Goal: Information Seeking & Learning: Learn about a topic

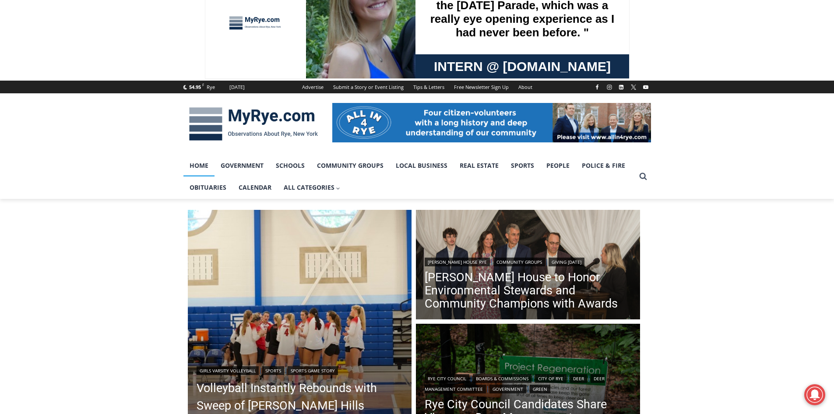
scroll to position [88, 0]
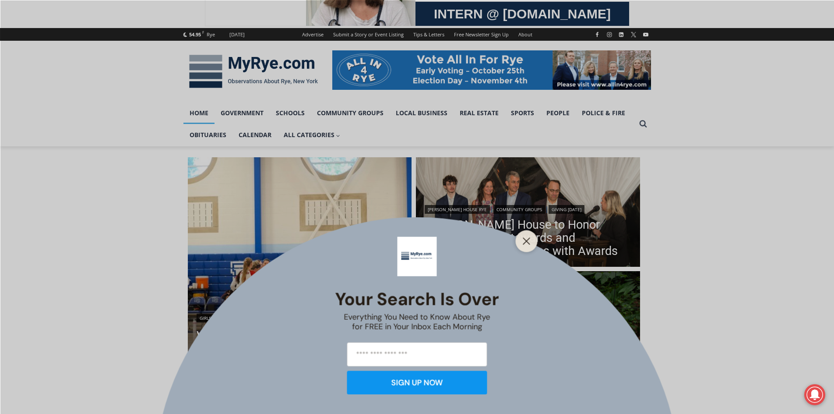
click at [533, 239] on div at bounding box center [527, 241] width 22 height 22
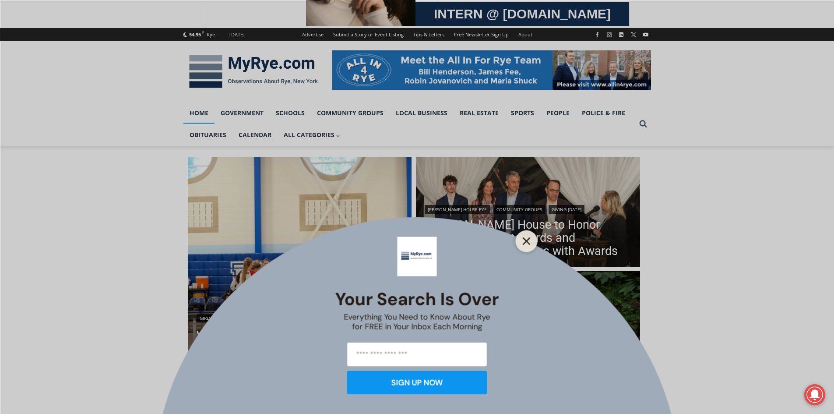
click at [526, 238] on icon "Close" at bounding box center [527, 241] width 8 height 8
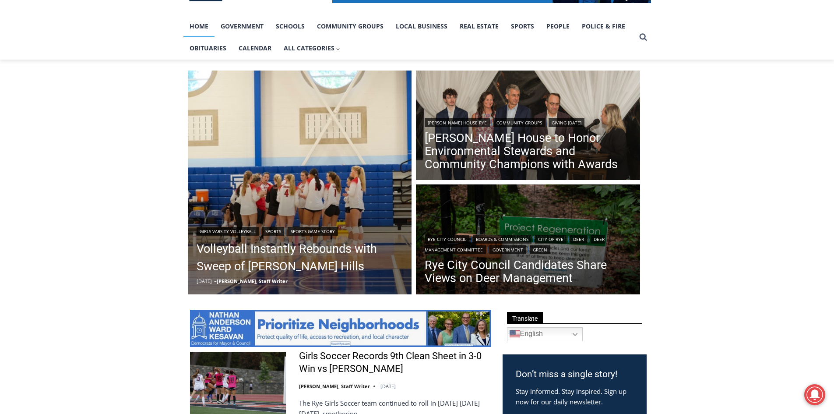
scroll to position [175, 0]
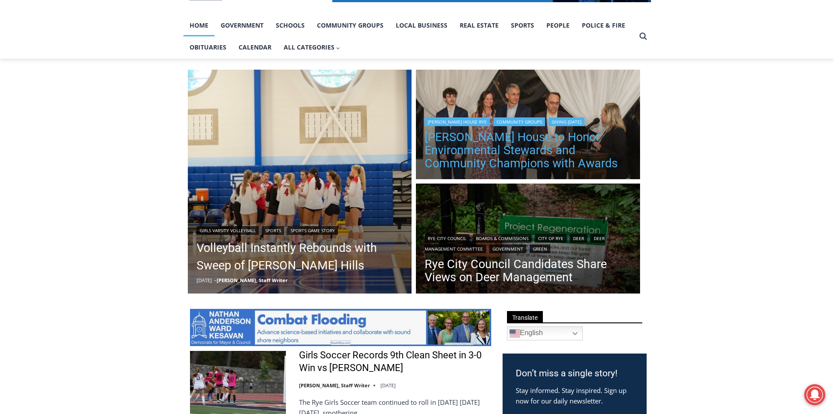
click at [502, 159] on link "[PERSON_NAME] House to Honor Environmental Stewards and Community Champions wit…" at bounding box center [528, 149] width 207 height 39
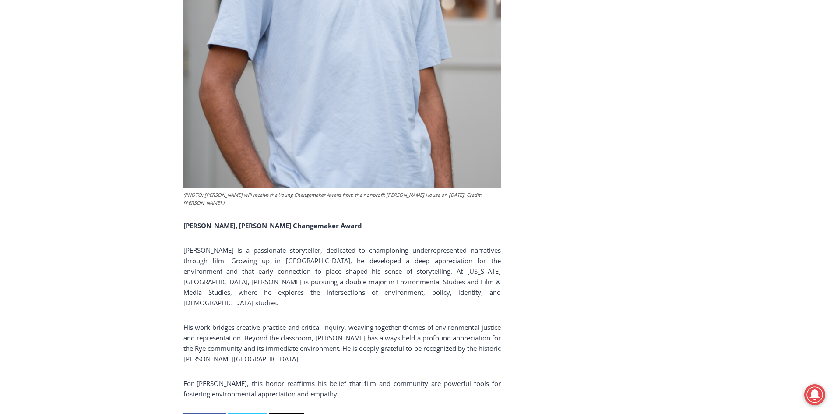
scroll to position [4683, 0]
